Goal: Book appointment/travel/reservation

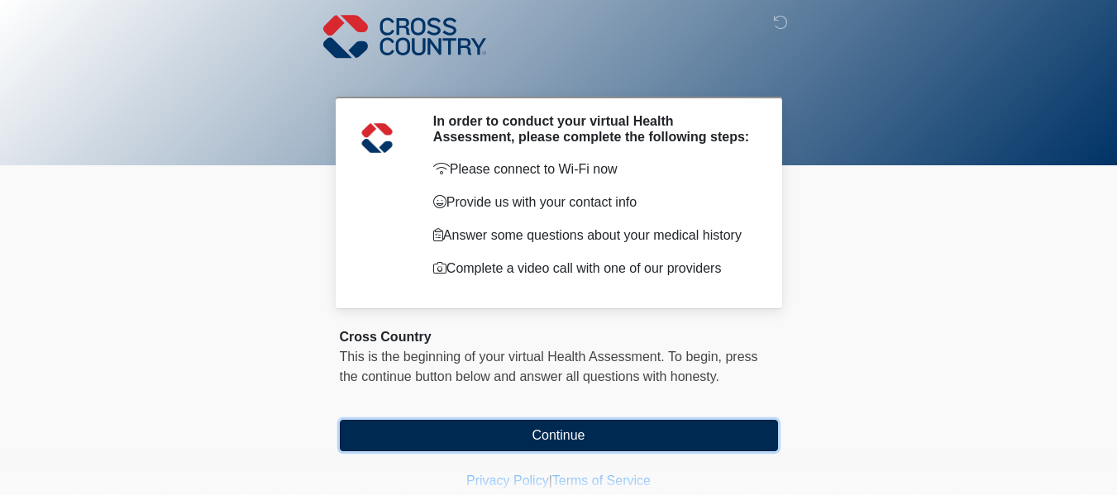
click at [613, 436] on button "Continue" at bounding box center [559, 435] width 438 height 31
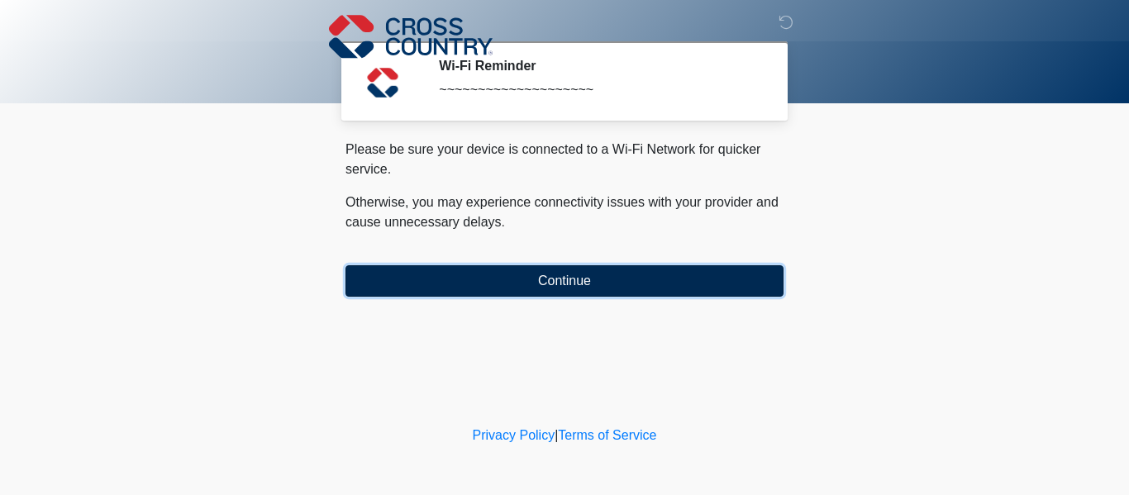
click at [622, 278] on button "Continue" at bounding box center [565, 280] width 438 height 31
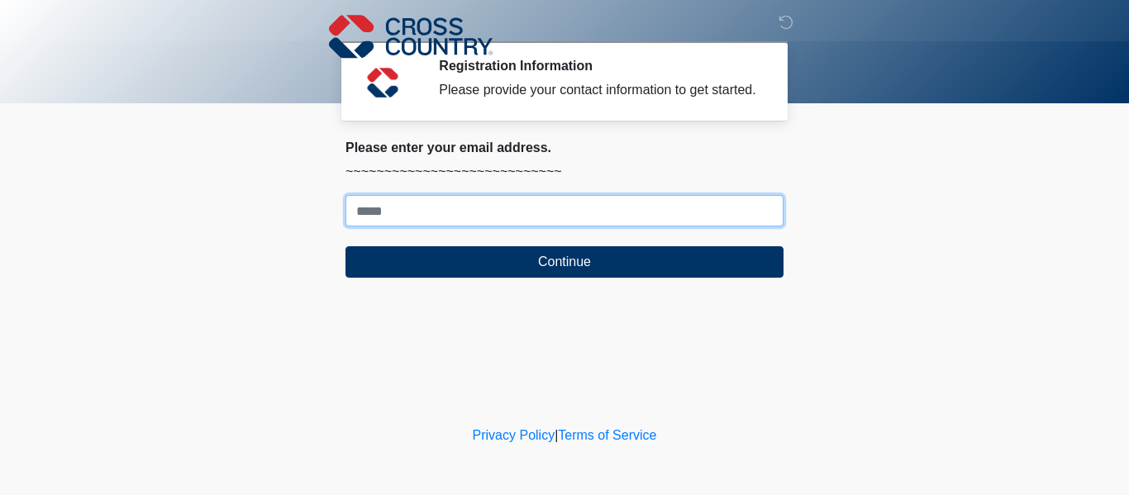
click at [585, 222] on input "Where should we email your response?" at bounding box center [565, 210] width 438 height 31
type input "**********"
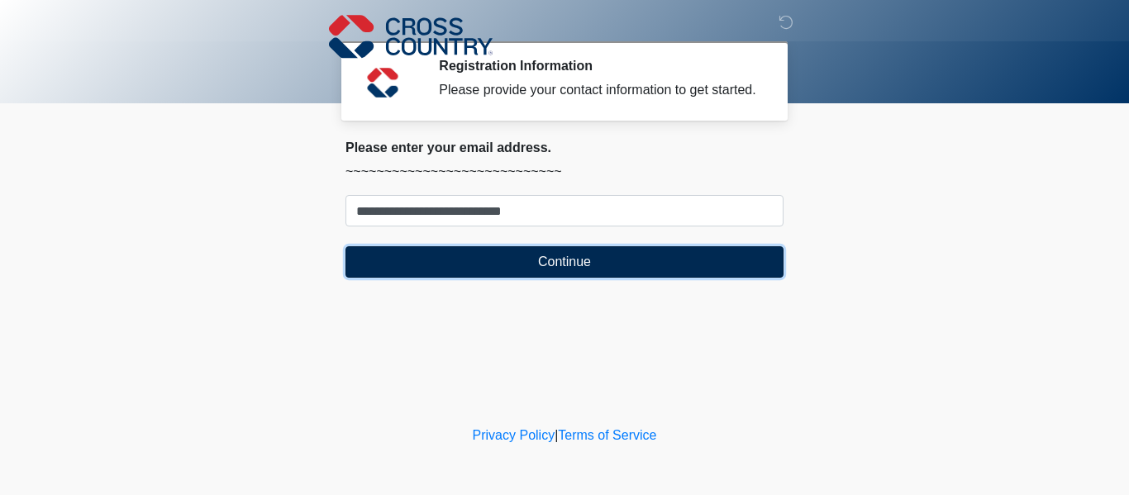
click at [555, 250] on button "Continue" at bounding box center [565, 261] width 438 height 31
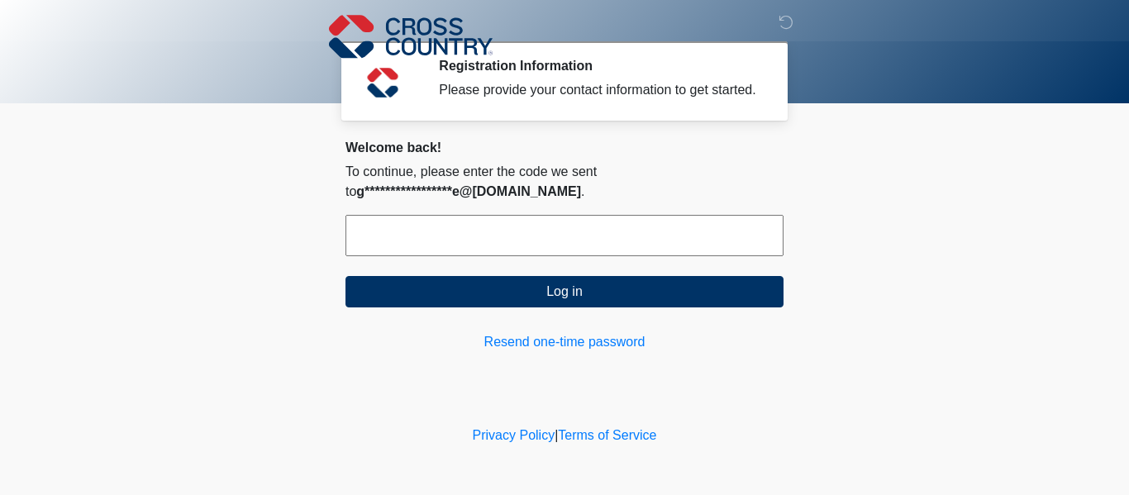
click at [563, 251] on input "text" at bounding box center [565, 235] width 438 height 41
click at [436, 246] on input "text" at bounding box center [565, 235] width 438 height 41
paste input "******"
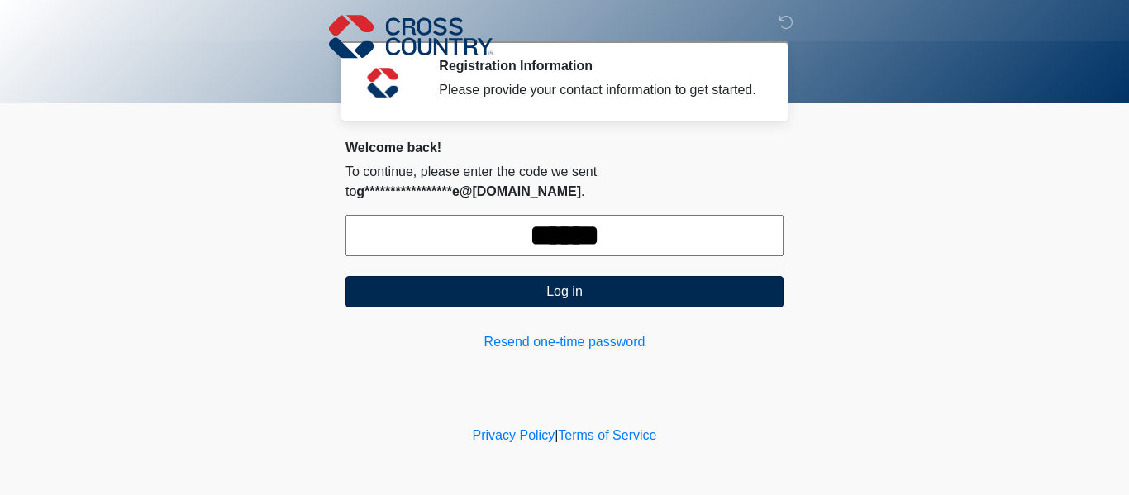
type input "******"
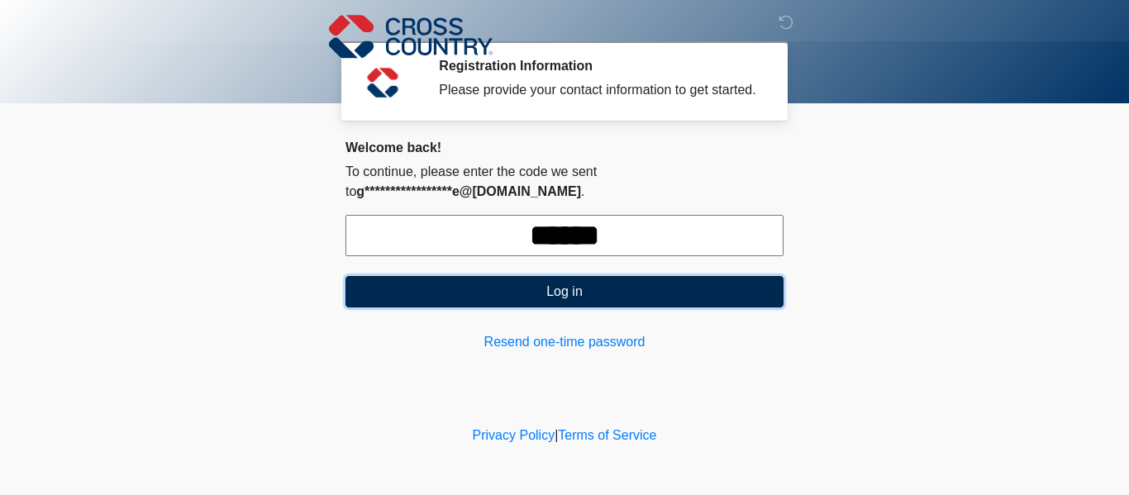
click at [458, 284] on button "Log in" at bounding box center [565, 291] width 438 height 31
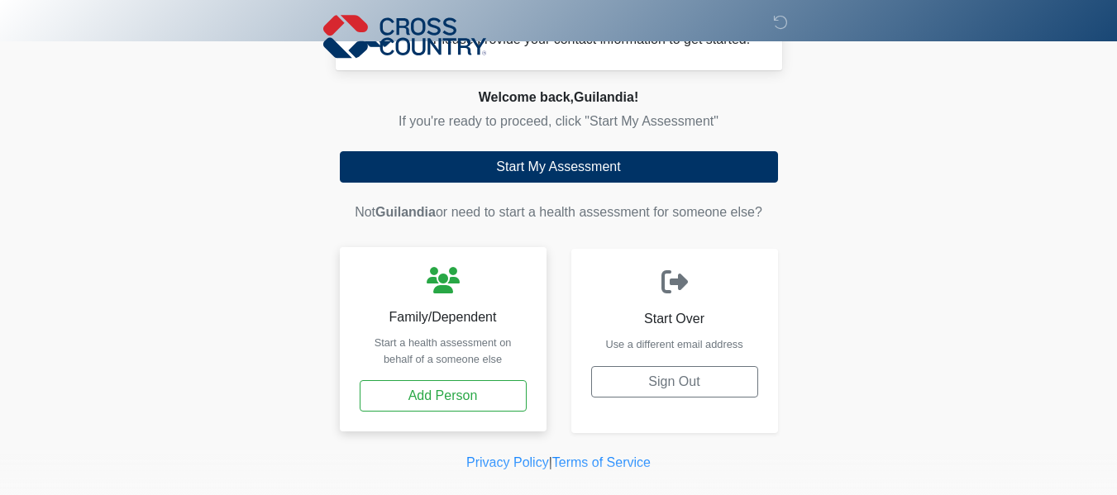
scroll to position [77, 0]
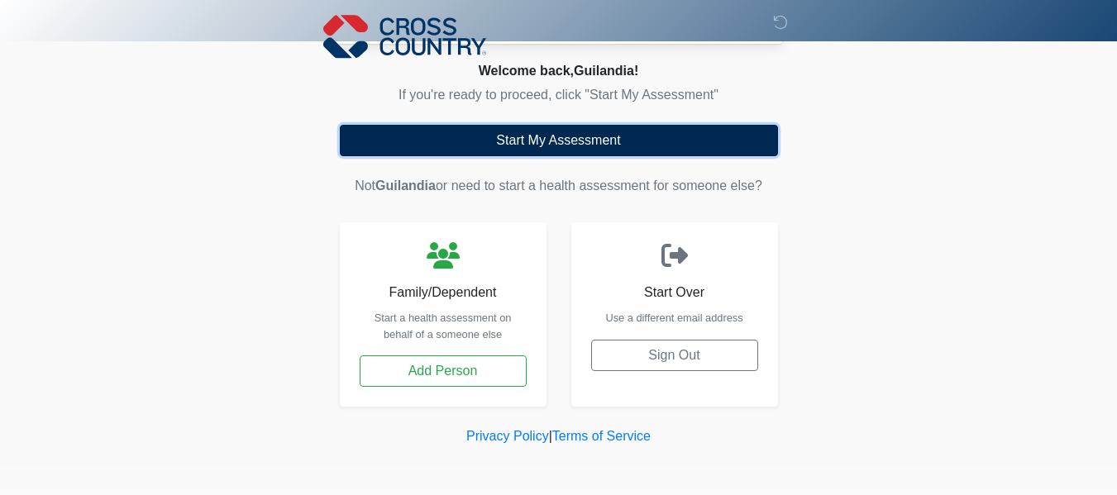
click at [509, 145] on button "Start My Assessment" at bounding box center [559, 140] width 438 height 31
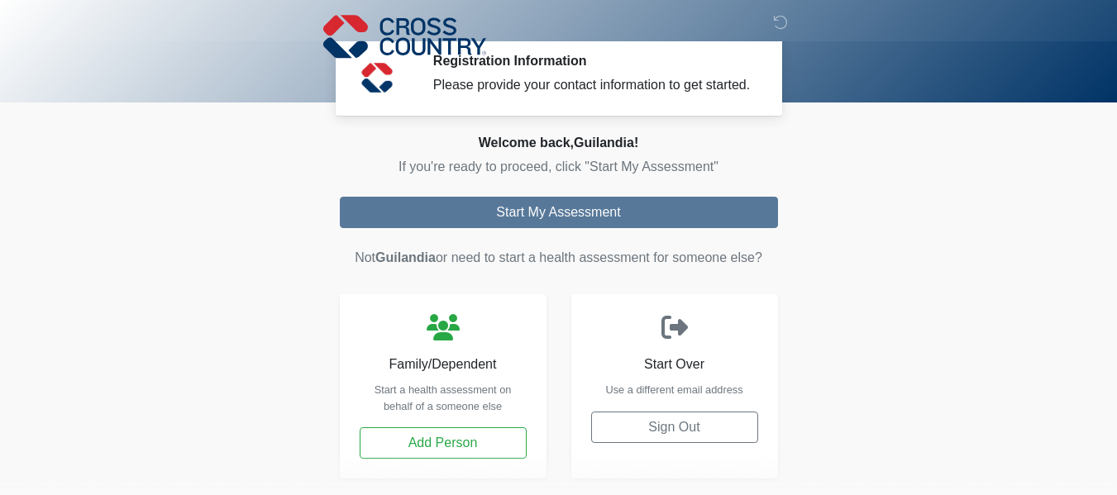
scroll to position [0, 0]
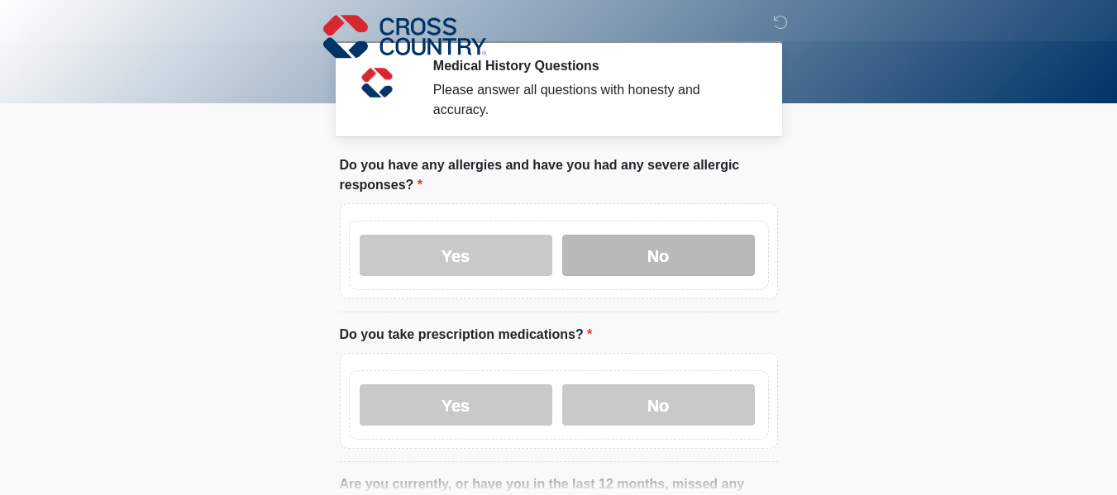
click at [623, 244] on label "No" at bounding box center [658, 255] width 193 height 41
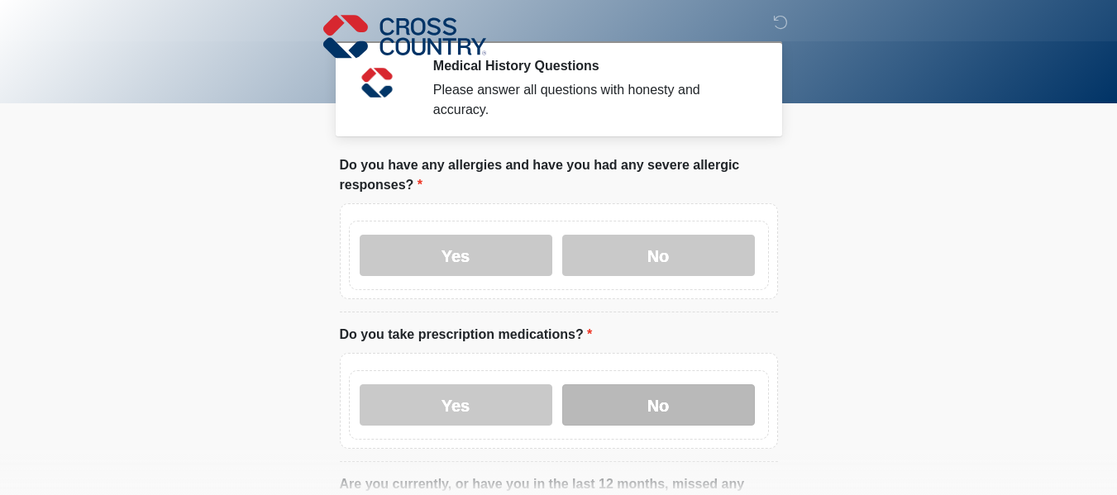
click at [610, 384] on label "No" at bounding box center [658, 404] width 193 height 41
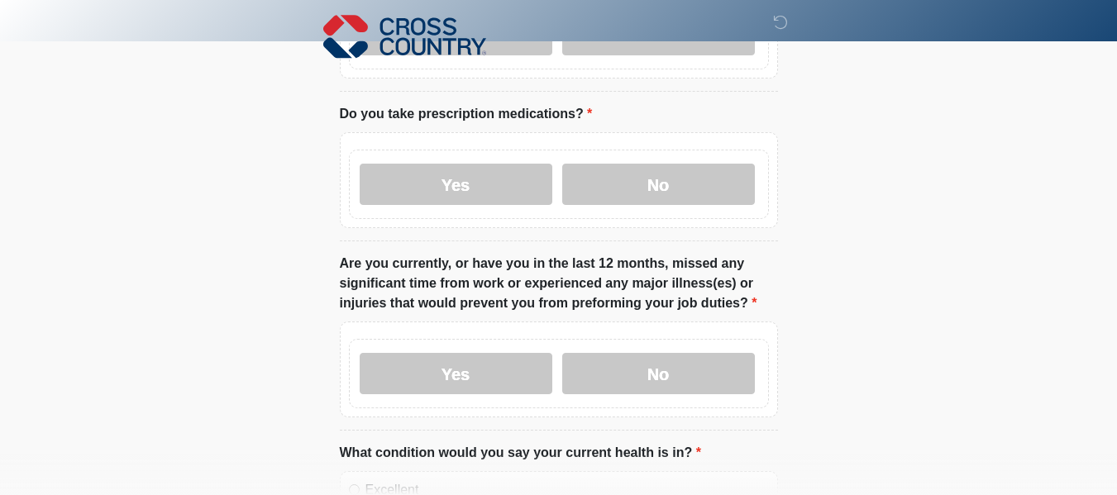
scroll to position [248, 0]
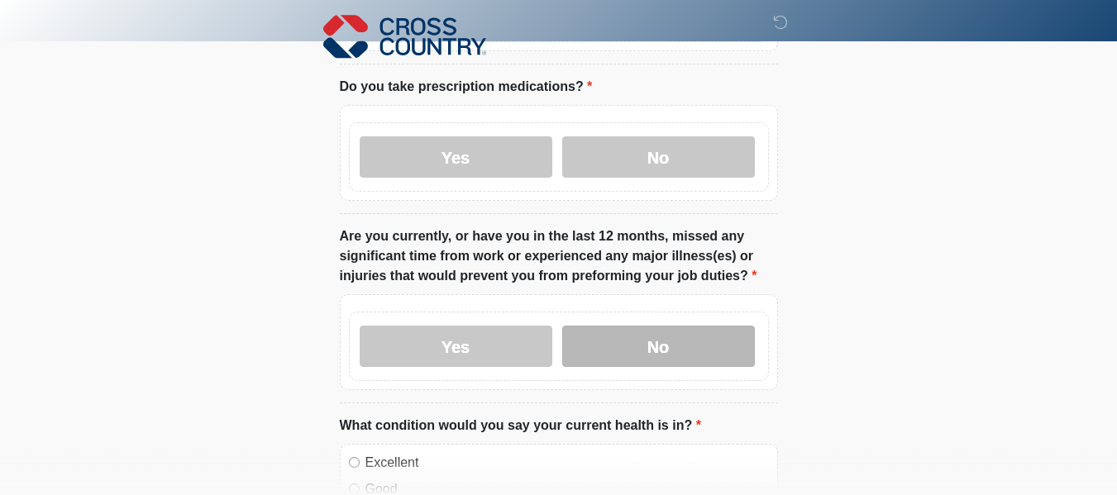
click at [665, 326] on label "No" at bounding box center [658, 346] width 193 height 41
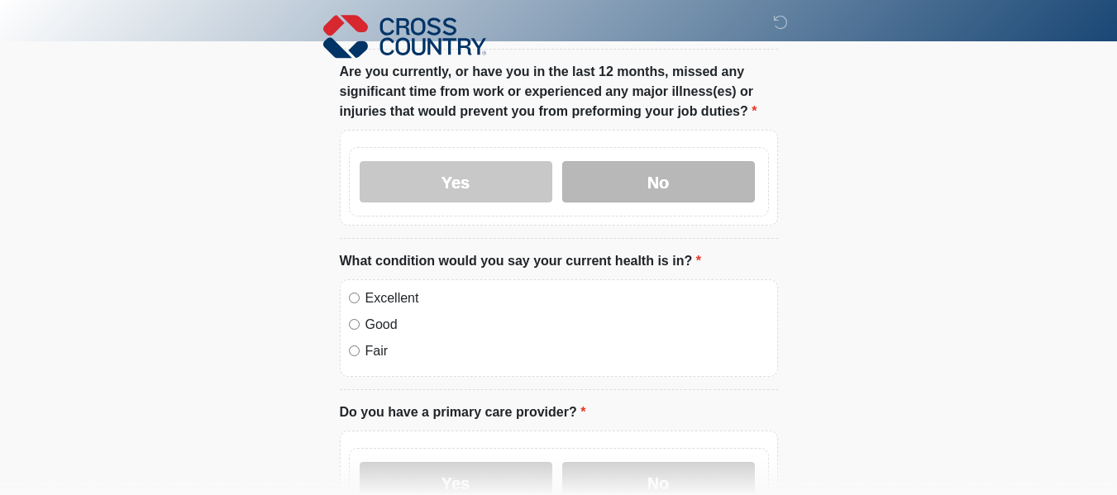
scroll to position [413, 0]
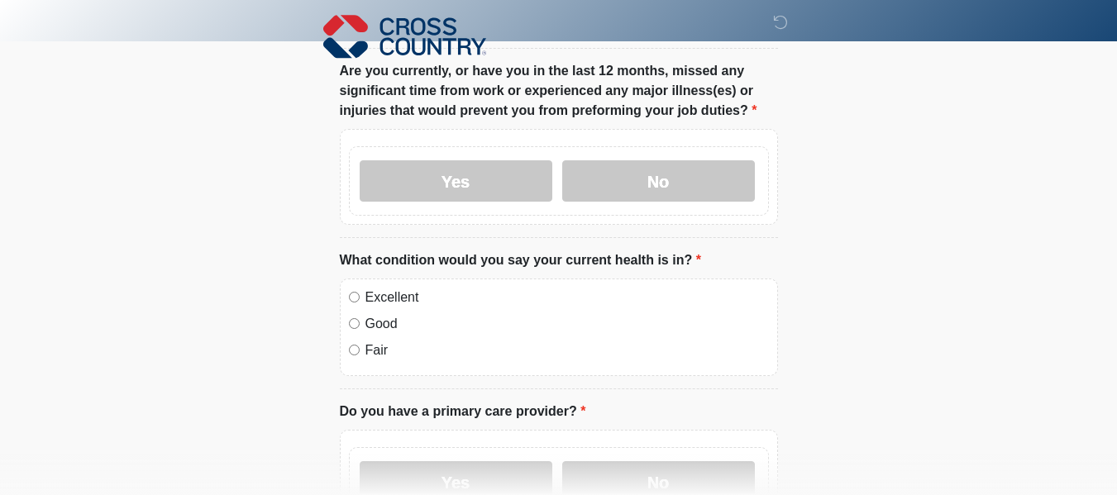
click at [365, 288] on label "Excellent" at bounding box center [566, 298] width 403 height 20
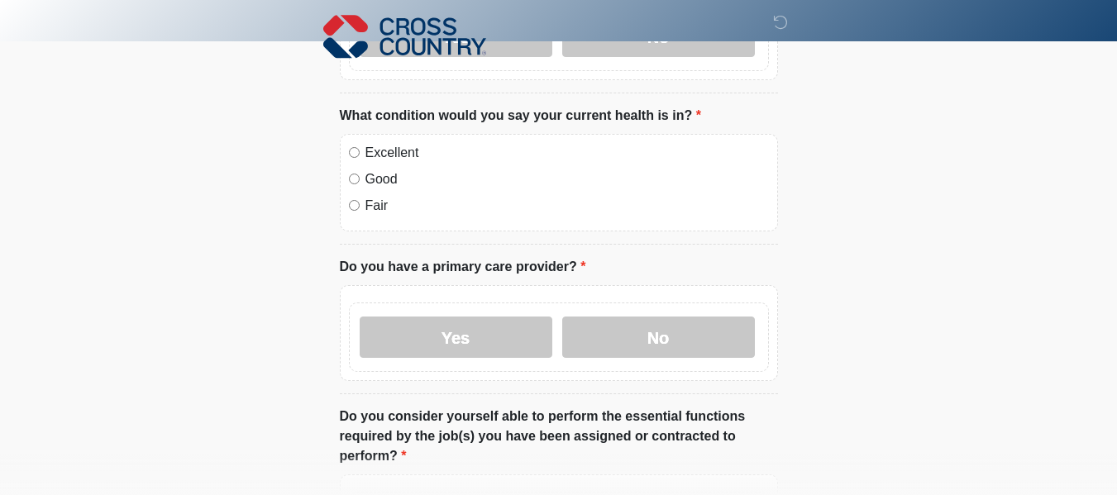
scroll to position [579, 0]
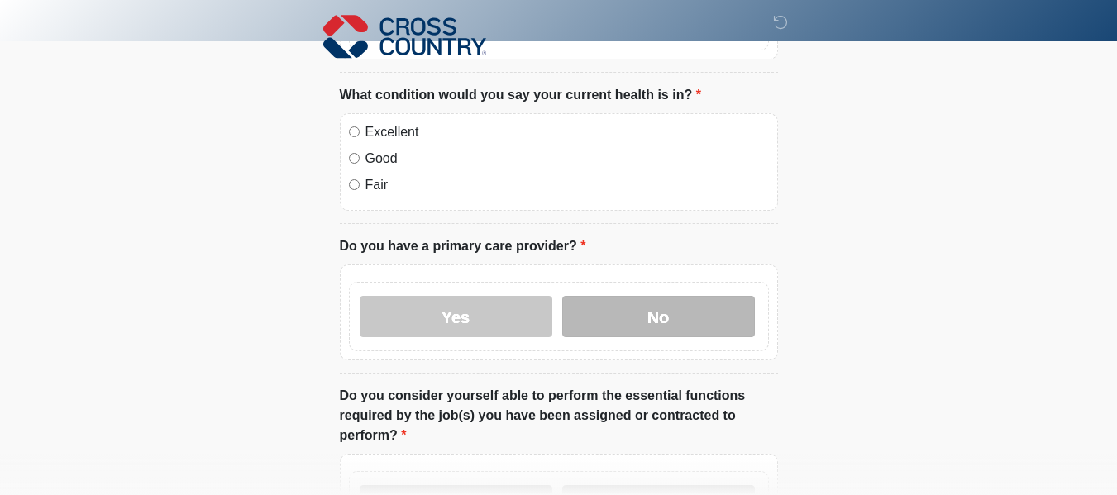
click at [586, 300] on label "No" at bounding box center [658, 316] width 193 height 41
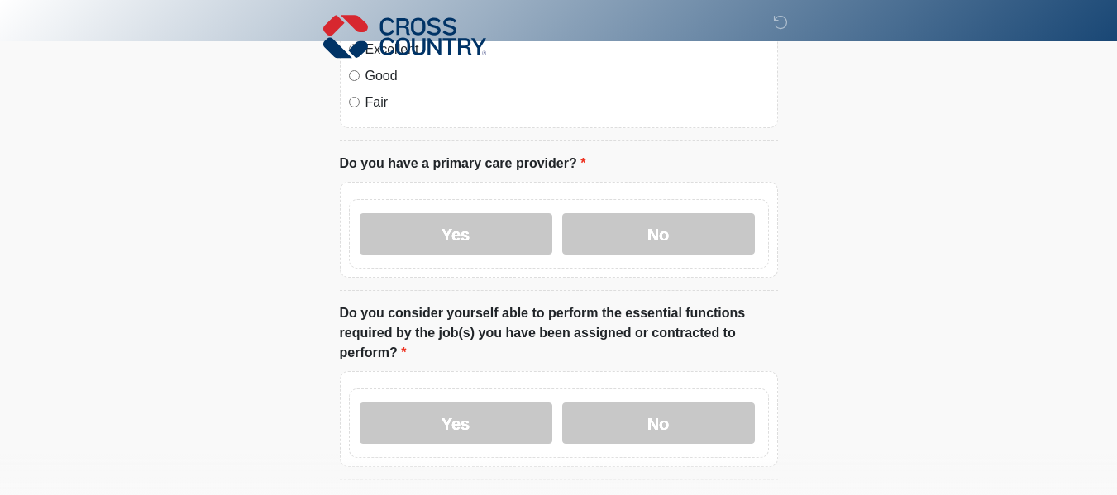
scroll to position [744, 0]
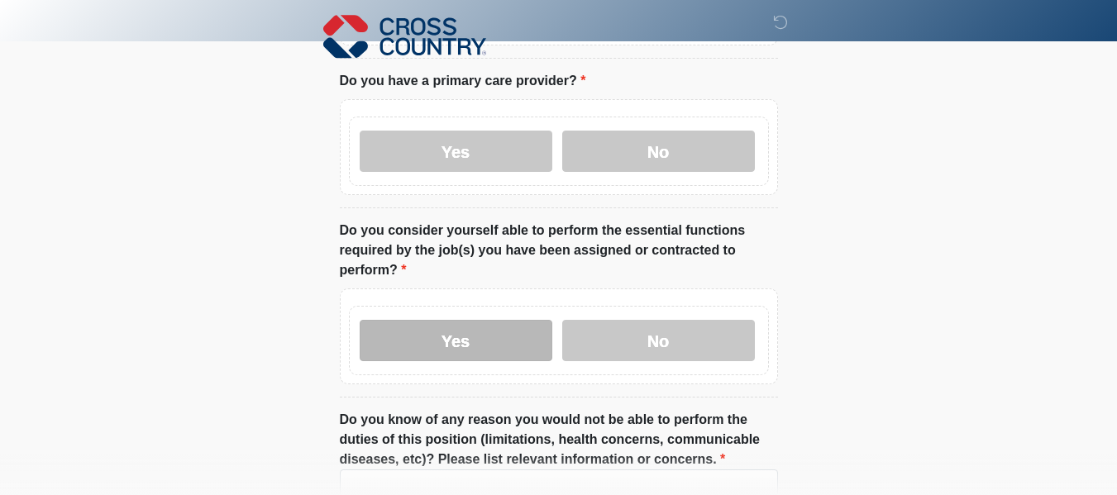
click at [506, 333] on label "Yes" at bounding box center [456, 340] width 193 height 41
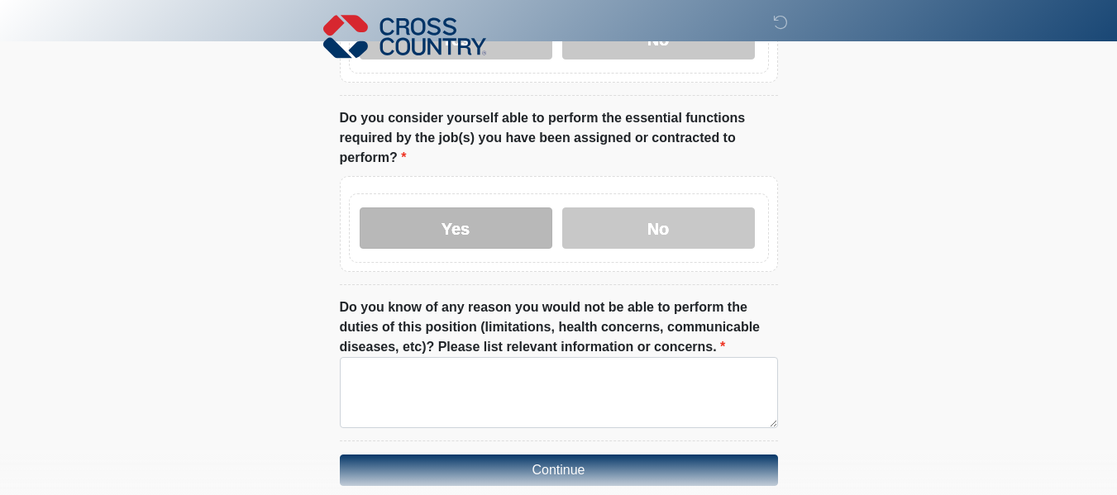
scroll to position [909, 0]
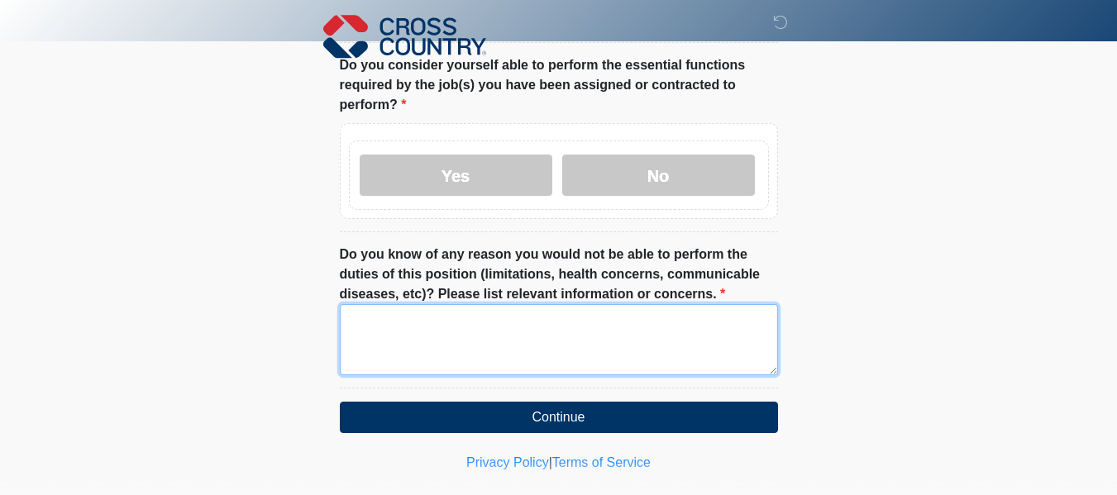
click at [513, 332] on textarea "Do you know of any reason you would not be able to perform the duties of this p…" at bounding box center [559, 339] width 438 height 71
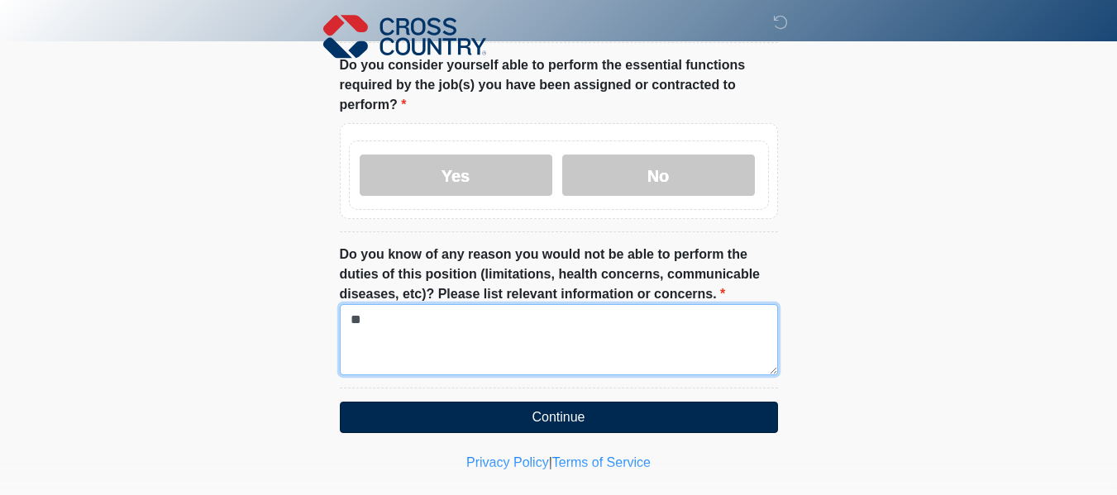
type textarea "**"
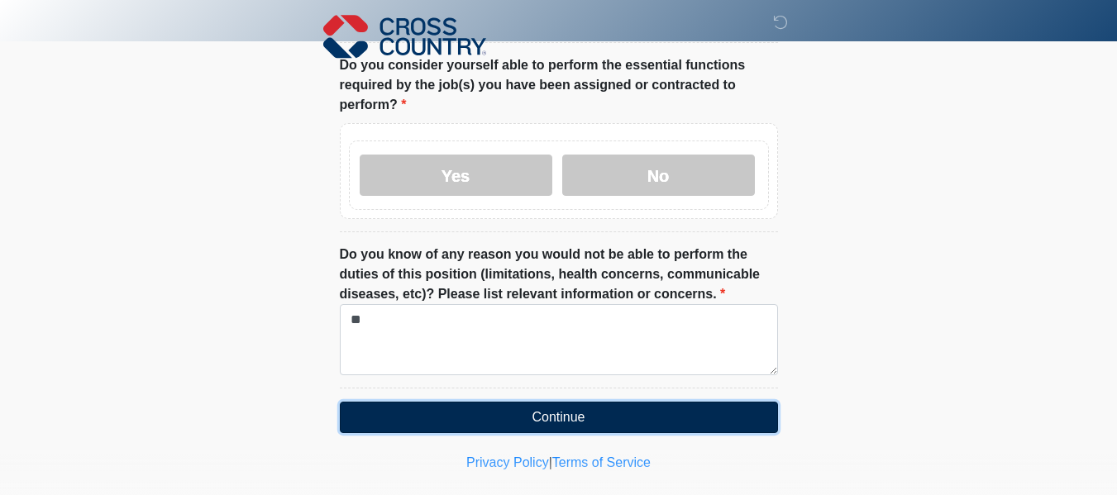
click at [553, 402] on button "Continue" at bounding box center [559, 417] width 438 height 31
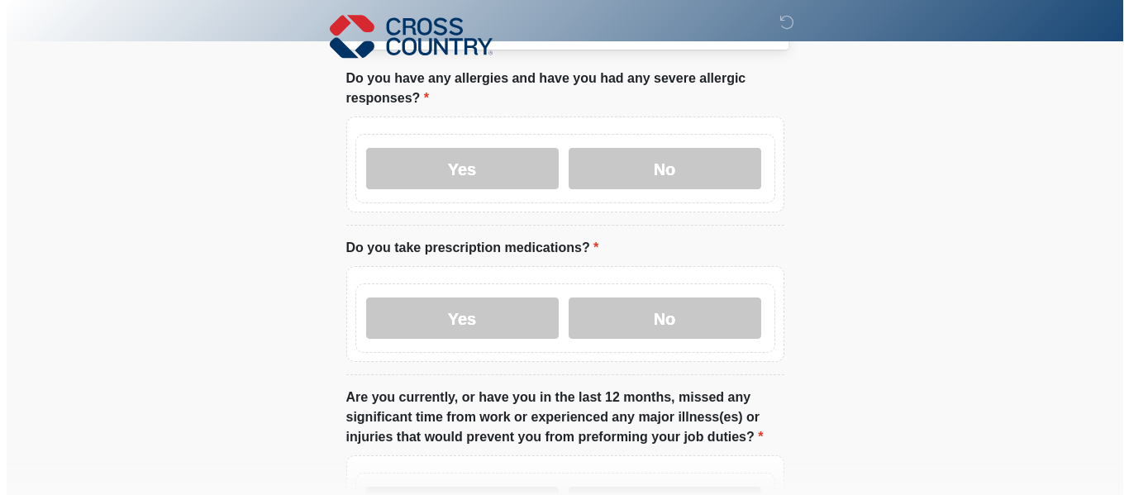
scroll to position [0, 0]
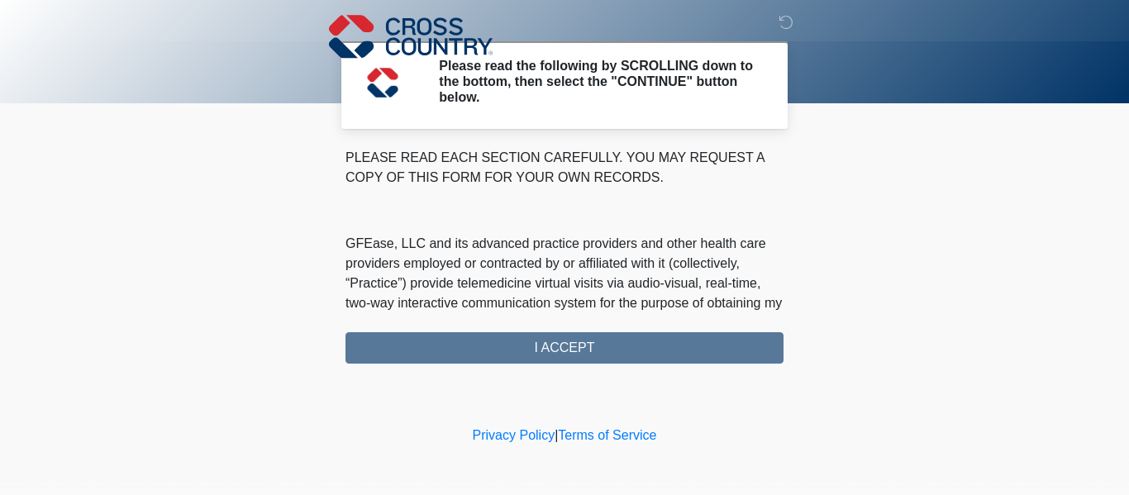
click at [560, 361] on div "PLEASE READ EACH SECTION CAREFULLY. YOU MAY REQUEST A COPY OF THIS FORM FOR YOU…" at bounding box center [565, 256] width 438 height 216
click at [570, 347] on div "PLEASE READ EACH SECTION CAREFULLY. YOU MAY REQUEST A COPY OF THIS FORM FOR YOU…" at bounding box center [565, 256] width 438 height 216
click at [574, 352] on div "PLEASE READ EACH SECTION CAREFULLY. YOU MAY REQUEST A COPY OF THIS FORM FOR YOU…" at bounding box center [565, 256] width 438 height 216
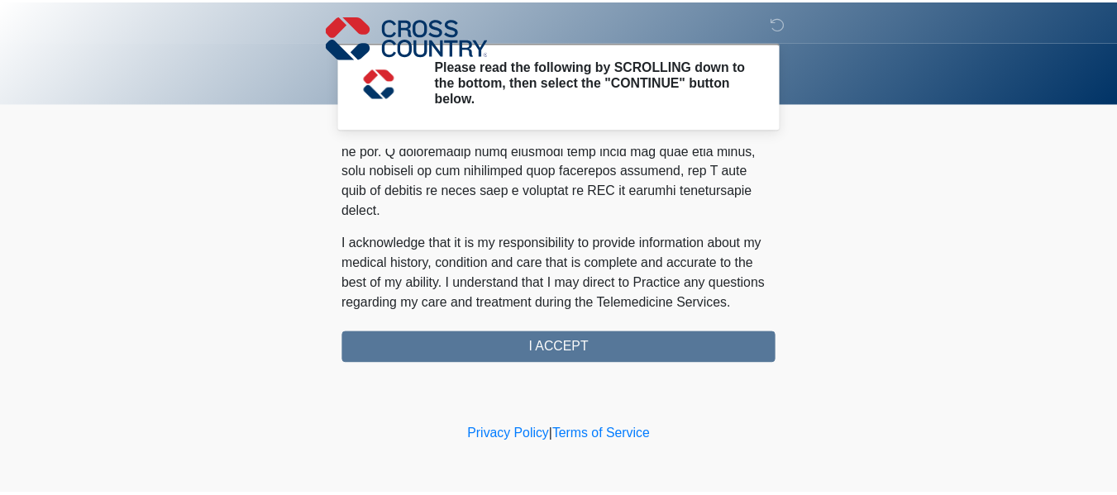
scroll to position [1158, 0]
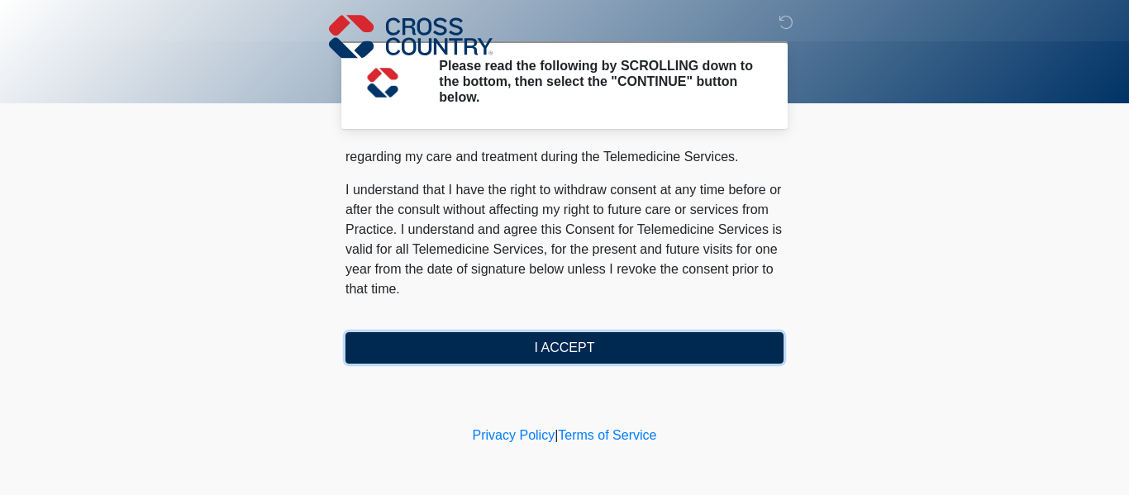
click at [580, 339] on button "I ACCEPT" at bounding box center [565, 347] width 438 height 31
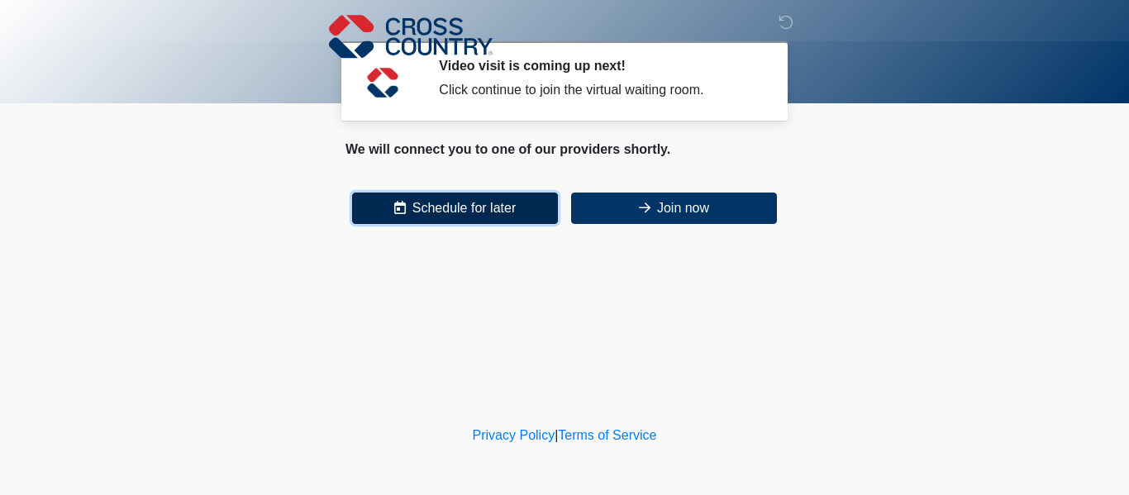
click at [516, 213] on button "Schedule for later" at bounding box center [455, 208] width 206 height 31
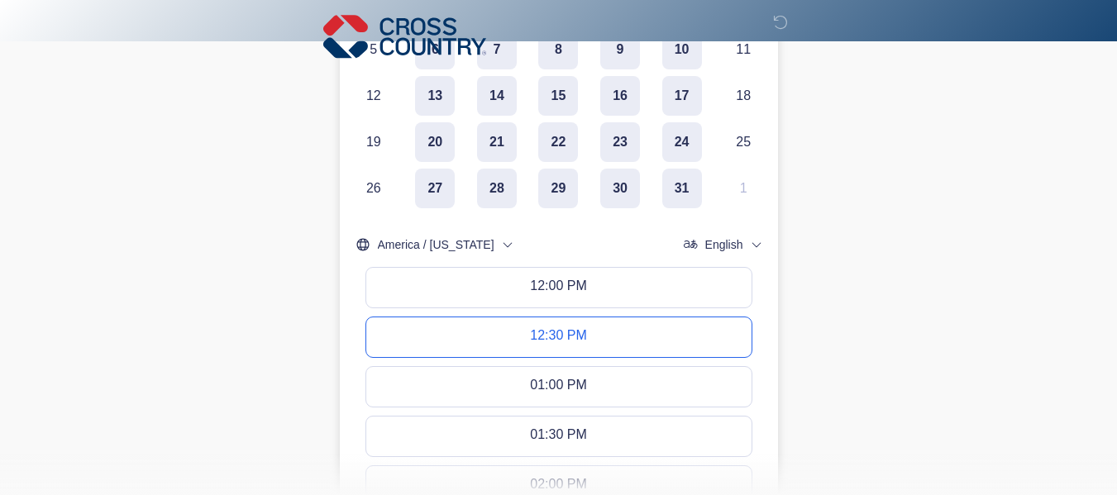
scroll to position [413, 0]
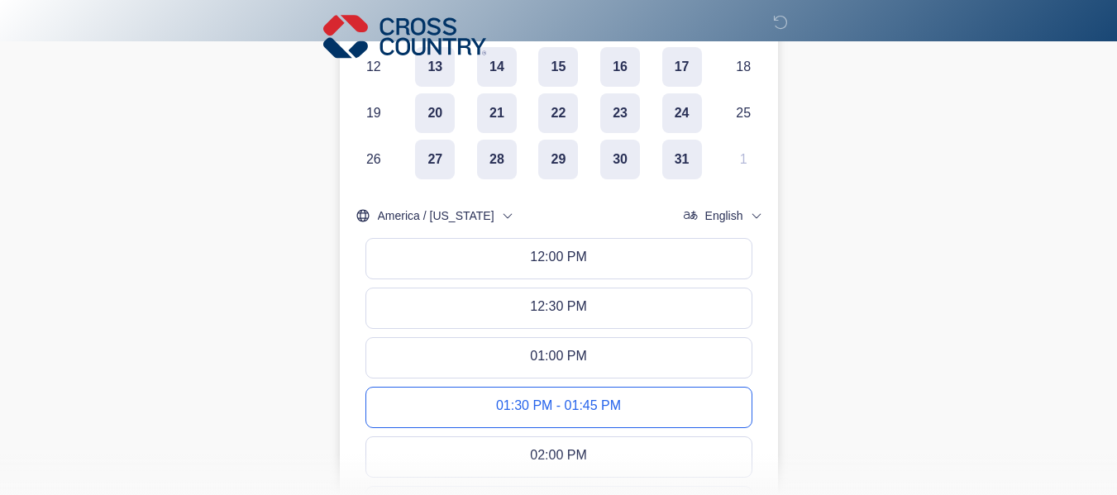
click at [606, 412] on div "01:30 PM - 01:45 PM" at bounding box center [558, 407] width 125 height 18
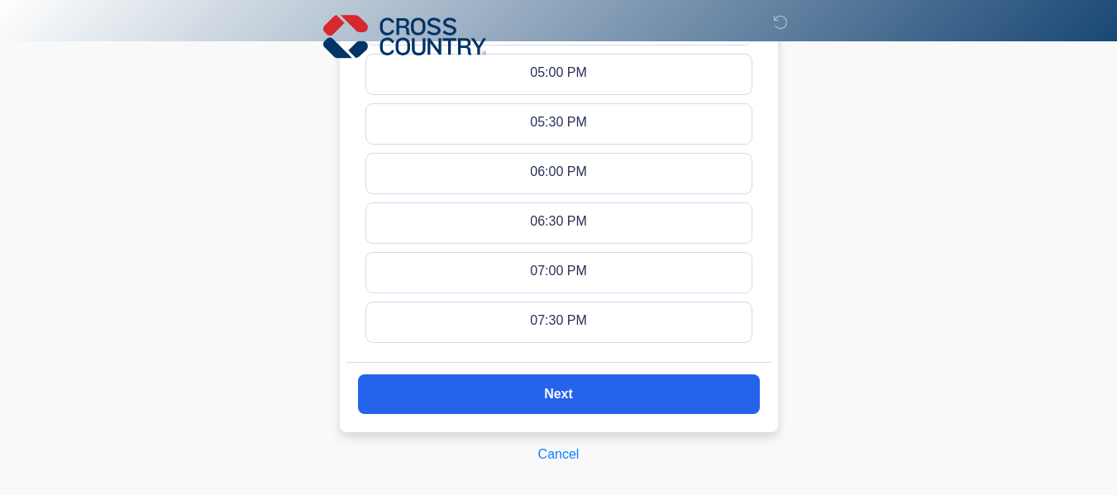
scroll to position [1156, 0]
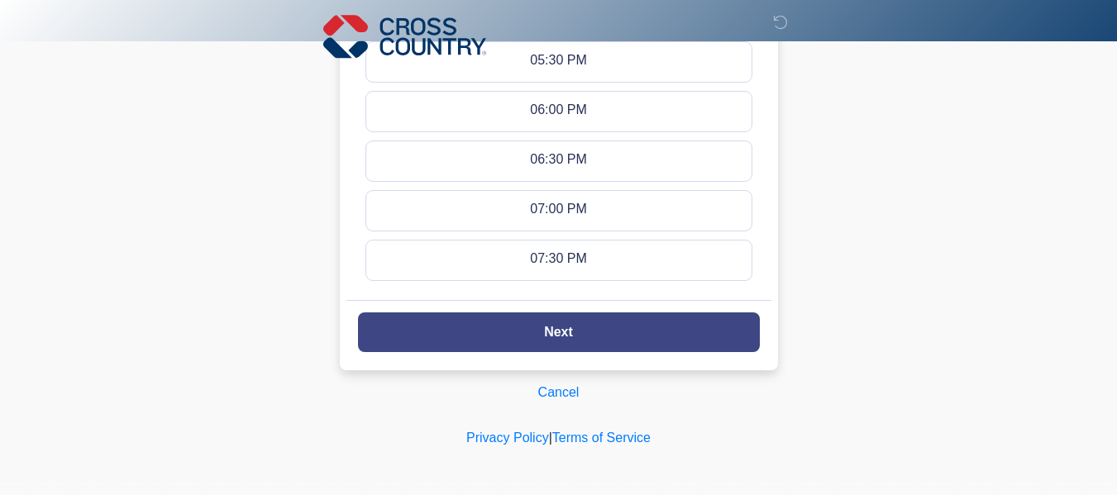
click at [660, 329] on button "Next" at bounding box center [559, 332] width 402 height 40
